Goal: Book appointment/travel/reservation

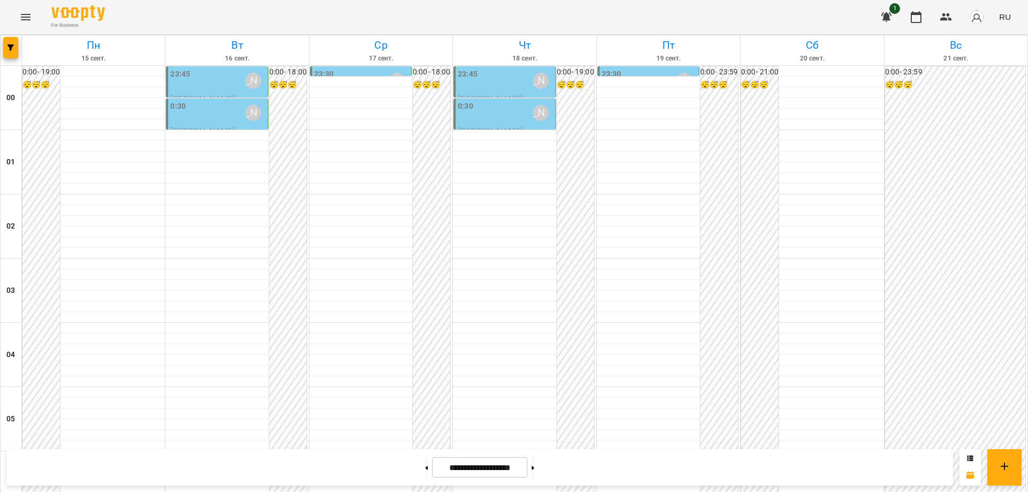
scroll to position [1163, 0]
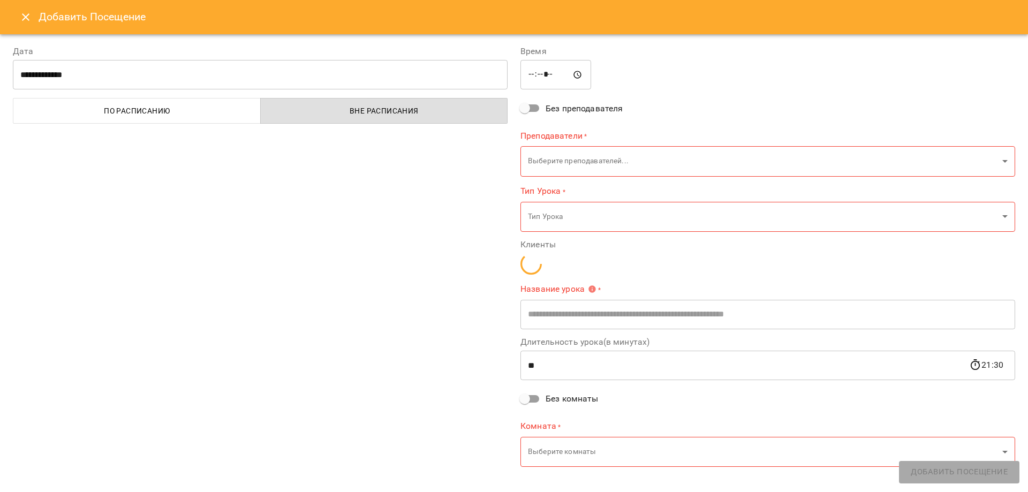
type input "**********"
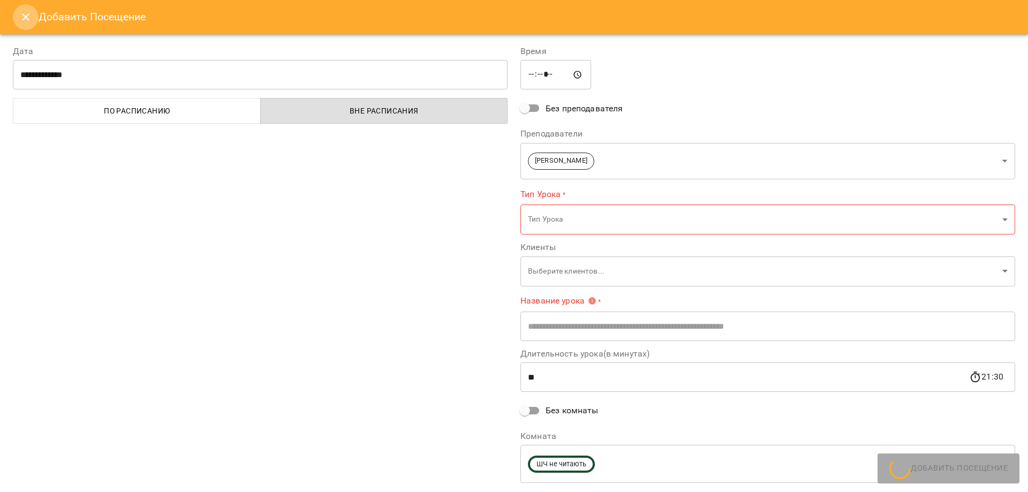
click at [26, 17] on icon "Close" at bounding box center [25, 16] width 7 height 7
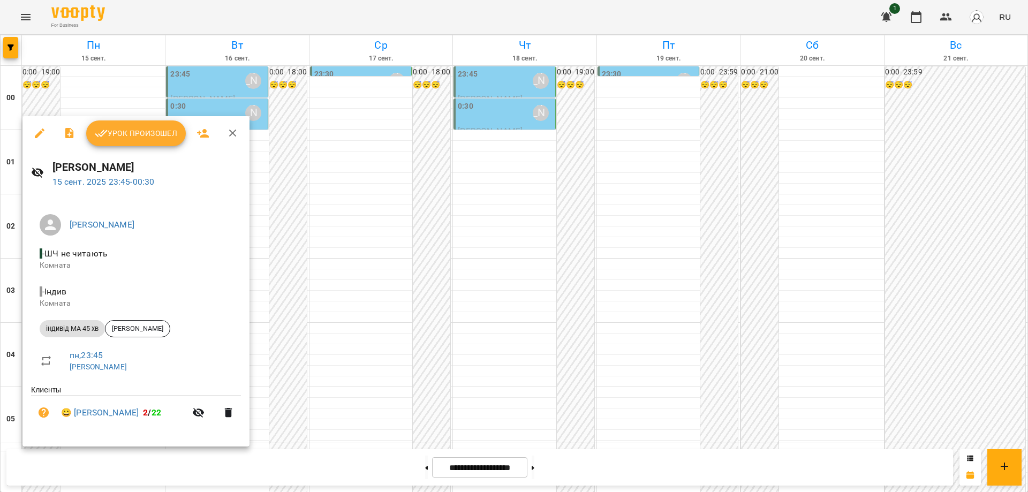
click at [468, 385] on div at bounding box center [514, 246] width 1028 height 492
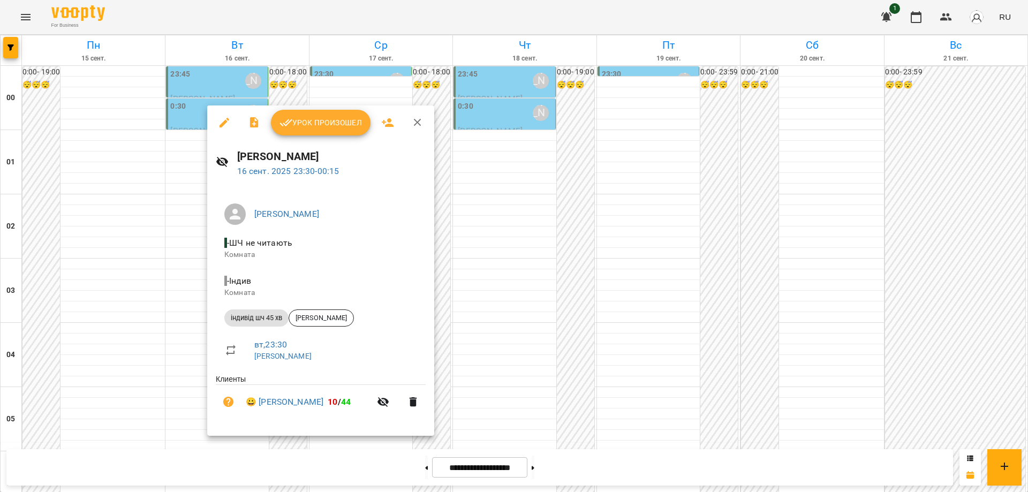
click at [258, 436] on div "[PERSON_NAME] не читають Комната - Індив Комната індивід шч 45 хв [PERSON_NAME]…" at bounding box center [320, 310] width 227 height 249
click at [564, 362] on div at bounding box center [514, 246] width 1028 height 492
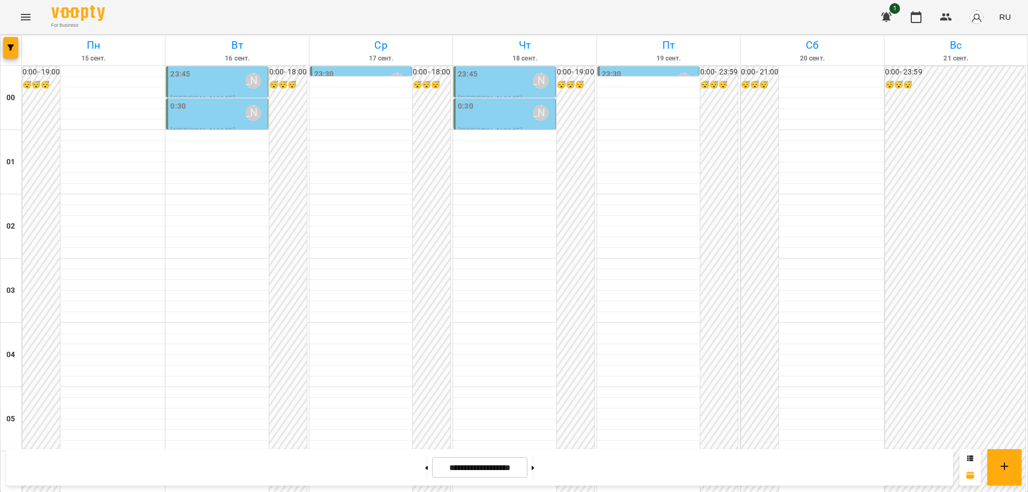
click at [538, 444] on div "**********" at bounding box center [514, 467] width 1028 height 49
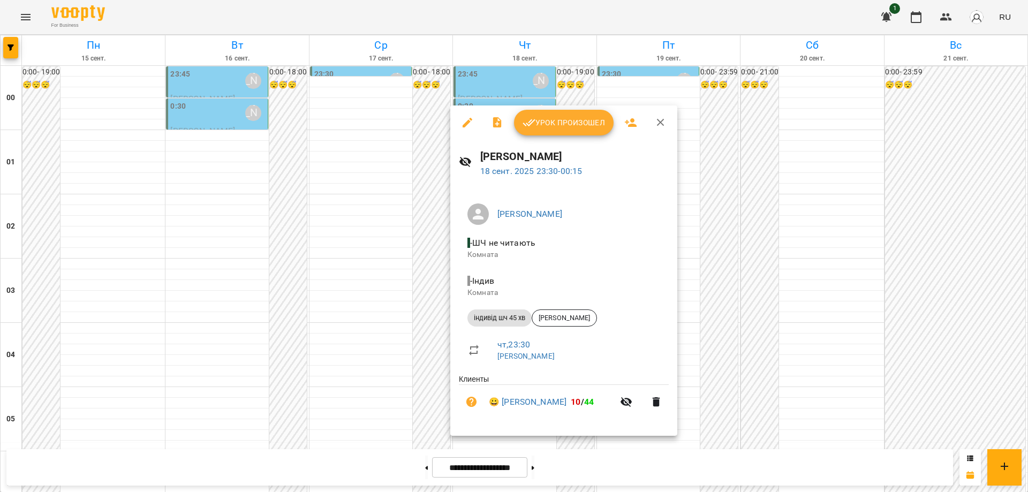
click at [774, 421] on div at bounding box center [514, 246] width 1028 height 492
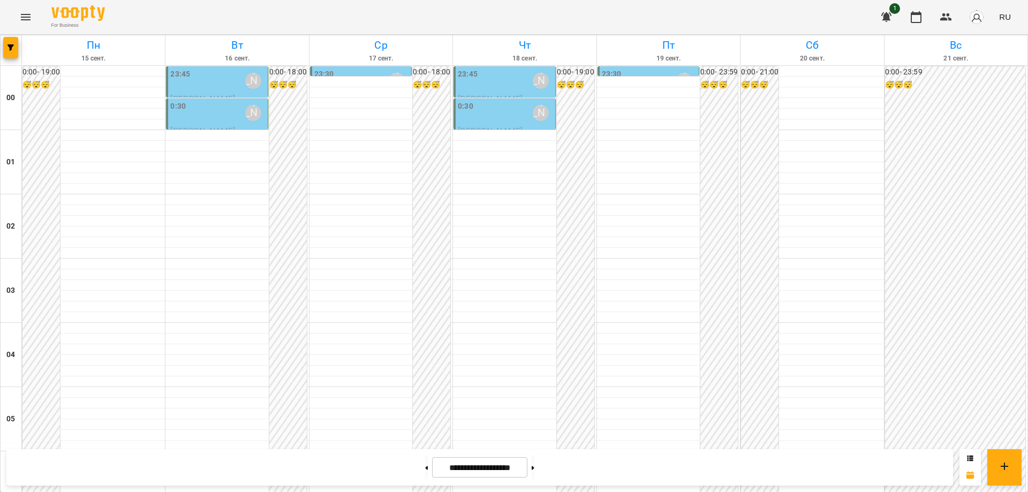
scroll to position [1056, 0]
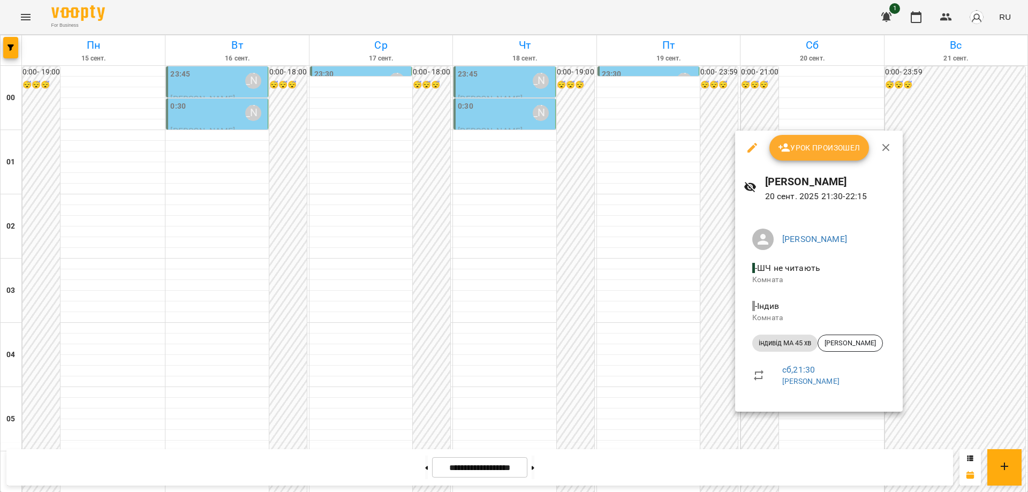
click at [801, 414] on div at bounding box center [514, 246] width 1028 height 492
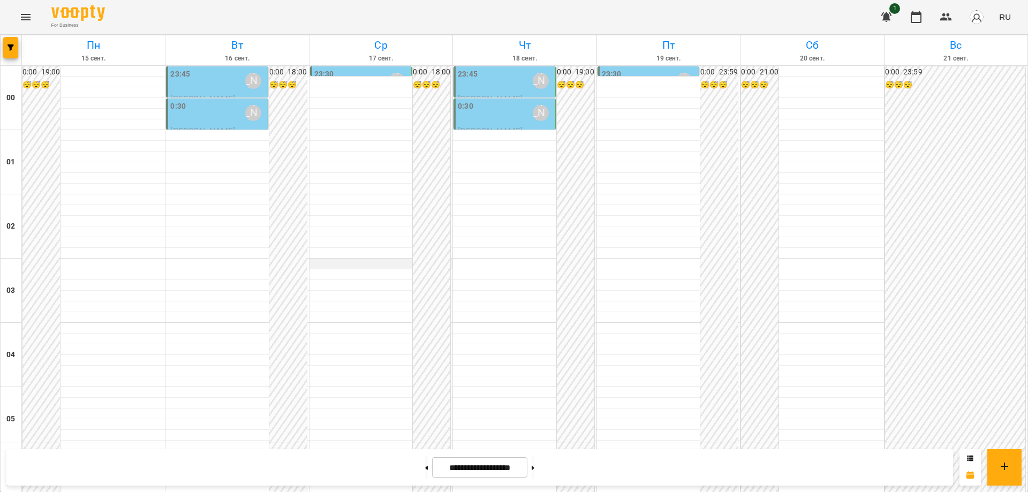
scroll to position [1163, 0]
